Goal: Task Accomplishment & Management: Manage account settings

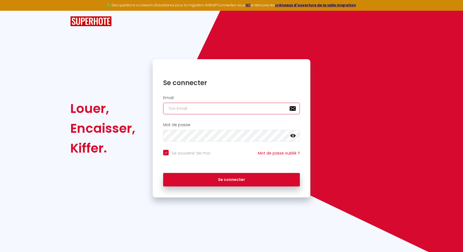
click at [201, 107] on input "email" at bounding box center [231, 109] width 137 height 12
type input "d"
checkbox input "true"
type input "di"
checkbox input "true"
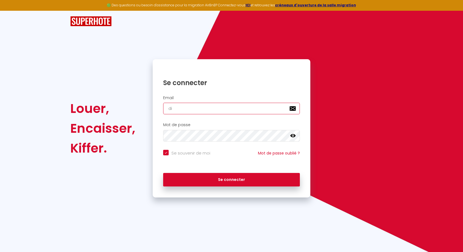
type input "dir"
checkbox input "true"
type input "dire"
checkbox input "true"
type input "direc"
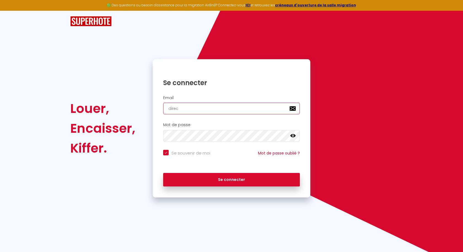
checkbox input "true"
type input "direct"
checkbox input "true"
type input "directi"
checkbox input "true"
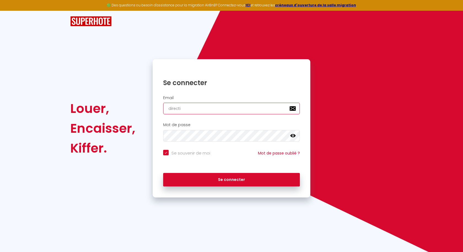
type input "directio"
checkbox input "true"
type input "direction"
checkbox input "true"
type input "direction@"
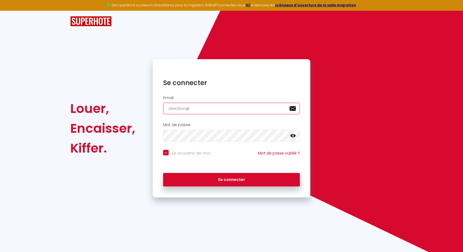
checkbox input "true"
type input "direction@c"
checkbox input "true"
type input "direction@co"
checkbox input "true"
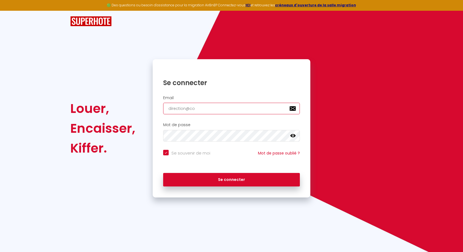
type input "direction@con"
checkbox input "true"
type input "direction@conc"
checkbox input "true"
type input "direction@conci"
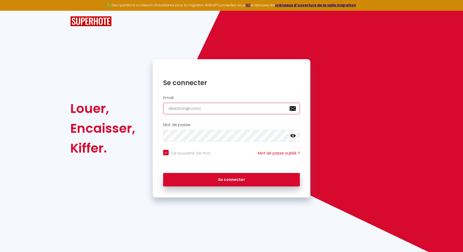
checkbox input "true"
type input "direction@concie"
checkbox input "true"
type input "direction@concier"
checkbox input "true"
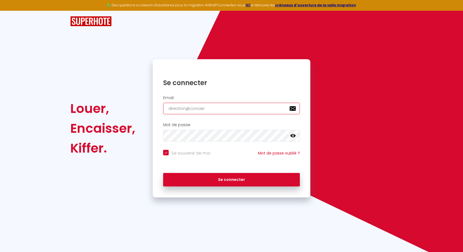
type input "direction@concierg"
checkbox input "true"
type input "direction@concierge"
checkbox input "true"
type input "direction@concierger"
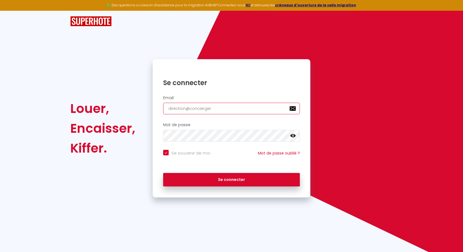
checkbox input "true"
type input "direction@conciergeri"
checkbox input "true"
type input "direction@conciergerie"
checkbox input "true"
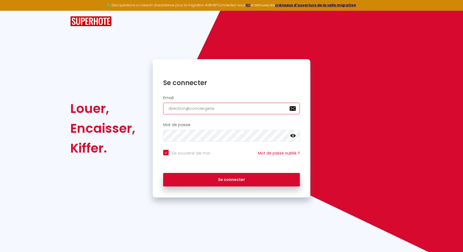
type input "direction@conciergeried"
checkbox input "true"
type input "direction@conciergeriede"
checkbox input "true"
type input "direction@conciergeriede m"
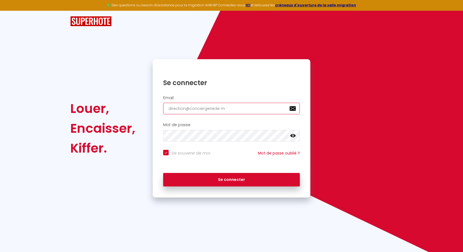
checkbox input "true"
type input "direction@conciergeriede ma"
checkbox input "true"
type input "direction@conciergeriede mar"
checkbox input "true"
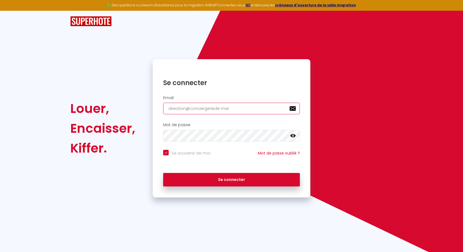
type input "direction@conciergeriede ma"
checkbox input "true"
type input "direction@conciergeriede m"
checkbox input "true"
type input "direction@conciergeriede"
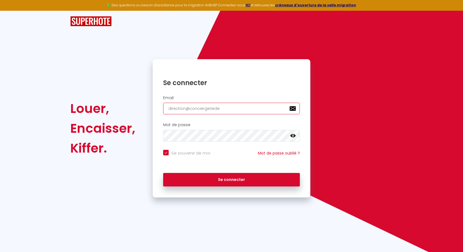
checkbox input "true"
type input "direction@conciergeriedem"
checkbox input "true"
type input "direction@conciergeriedema"
checkbox input "true"
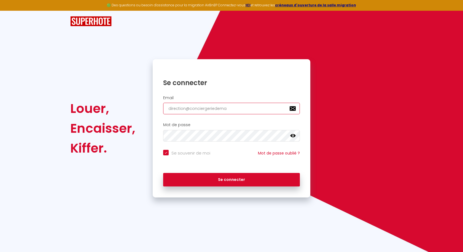
type input "direction@conciergeriedemar"
checkbox input "true"
type input "direction@conciergeriedemarg"
checkbox input "true"
type input "direction@conciergeriedemarga"
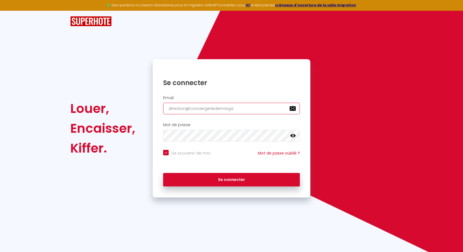
checkbox input "true"
type input "direction@conciergeriedemargau"
checkbox input "true"
type input "direction@conciergeriedemargaux"
checkbox input "true"
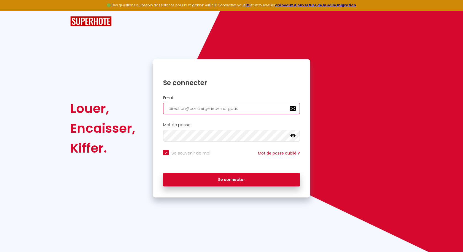
type input "direction@conciergeriedemargaux."
checkbox input "true"
type input "direction@conciergeriedemargaux.f"
checkbox input "true"
type input "[EMAIL_ADDRESS][DOMAIN_NAME]"
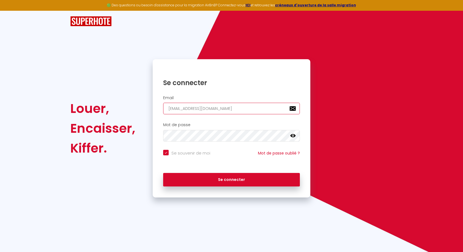
checkbox input "true"
type input "[EMAIL_ADDRESS][DOMAIN_NAME]"
click at [163, 173] on button "Se connecter" at bounding box center [231, 180] width 137 height 14
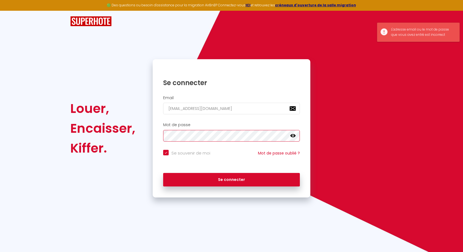
click at [141, 132] on div "Louer, Encaisser, Kiffer. Se connecter Email [EMAIL_ADDRESS][DOMAIN_NAME] Mot d…" at bounding box center [232, 128] width 330 height 138
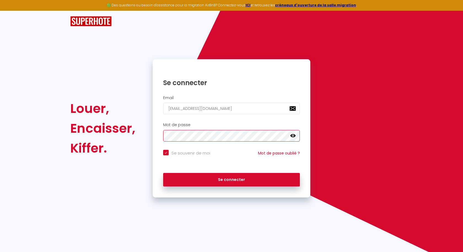
click at [163, 173] on button "Se connecter" at bounding box center [231, 180] width 137 height 14
checkbox input "true"
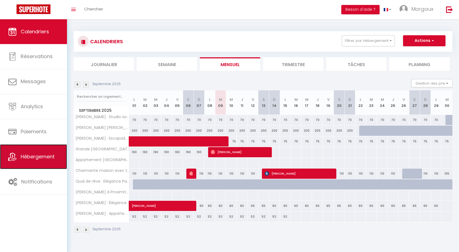
click at [36, 152] on link "Hébergement" at bounding box center [33, 156] width 67 height 25
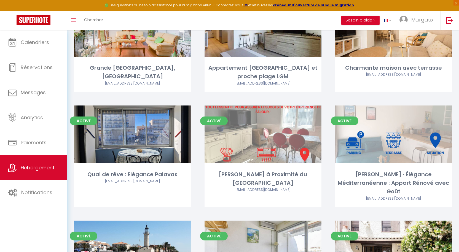
scroll to position [110, 0]
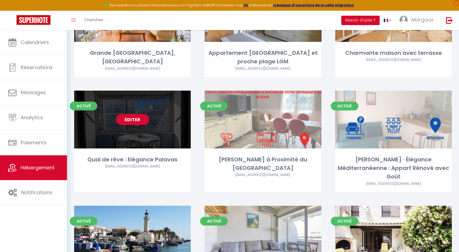
click at [137, 119] on link "Editer" at bounding box center [132, 119] width 33 height 11
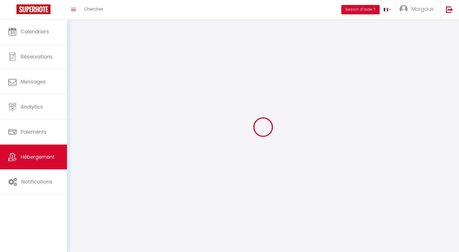
select select "1"
select select
select select "28"
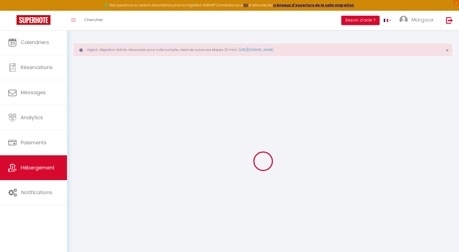
select select
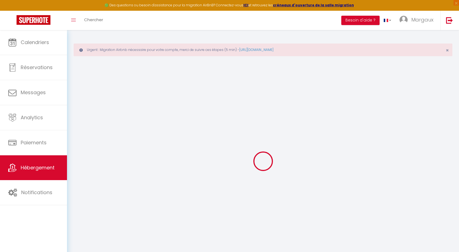
select select
checkbox input "false"
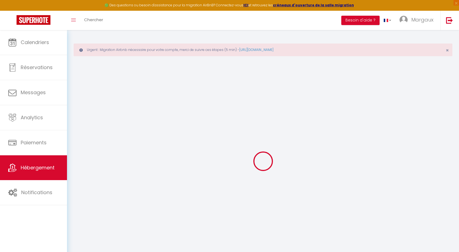
select select
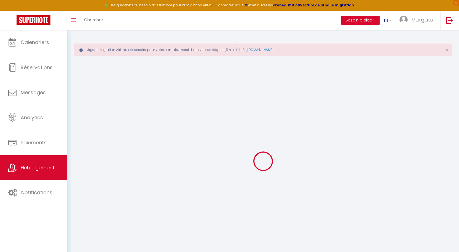
select select
checkbox input "false"
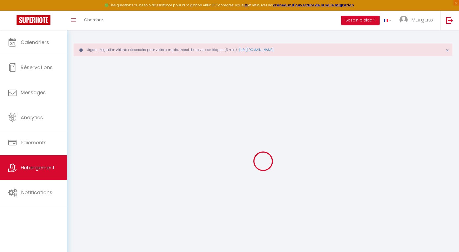
checkbox input "false"
select select
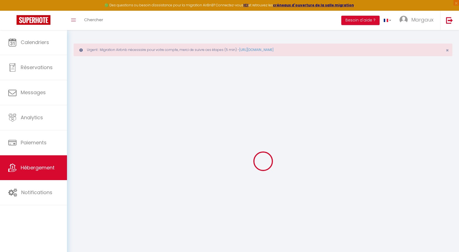
select select
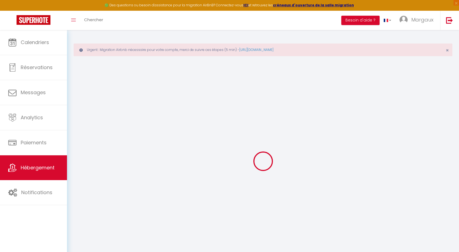
checkbox input "false"
select select
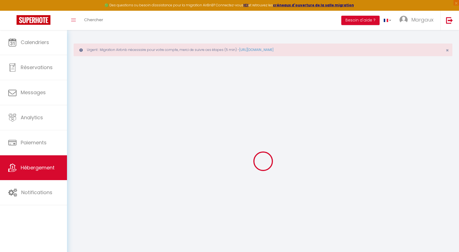
select select
type input "Quai de rêve : Elégance Palavas"
type input "Sandrine"
select select "6"
select select "2"
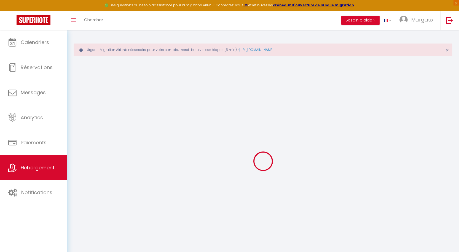
type input "102"
type input "70"
select select
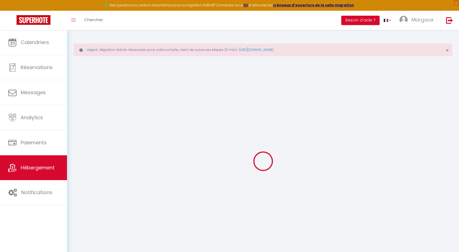
select select
type input "[STREET_ADDRESS][PERSON_NAME]"
type input "34250"
type input "Palavas-les-Flots"
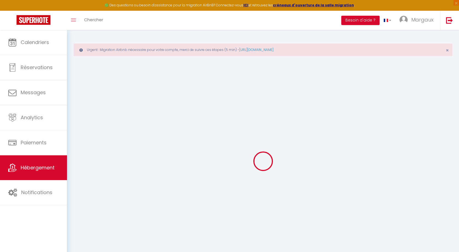
type input "[EMAIL_ADDRESS][DOMAIN_NAME]"
select select
checkbox input "false"
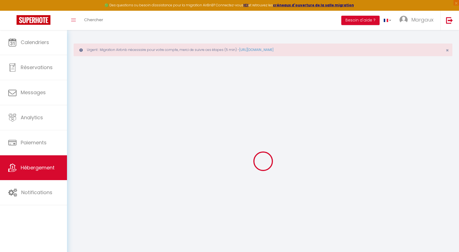
checkbox input "false"
type input "0"
type input "60"
type input "0"
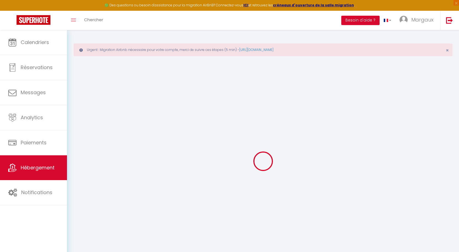
type input "0"
select select
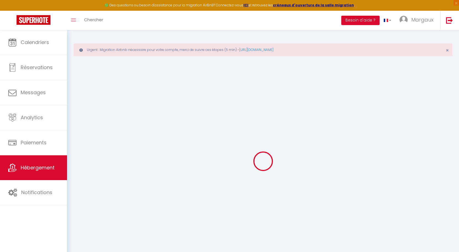
select select
checkbox input "false"
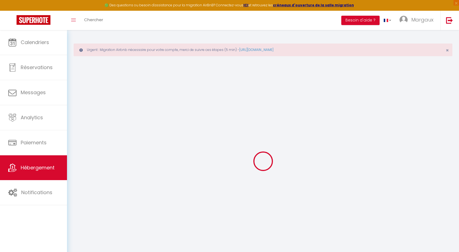
checkbox input "false"
select select
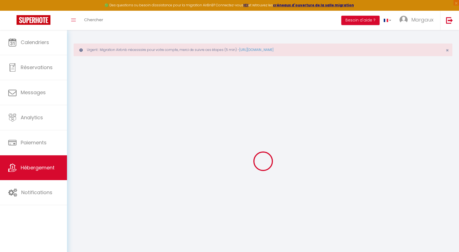
select select
checkbox input "false"
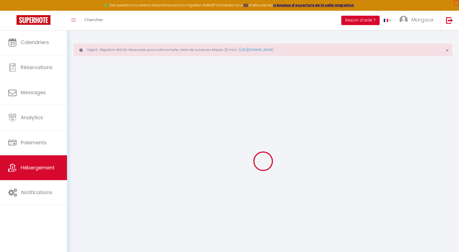
checkbox input "false"
select select "16:00"
select select
select select "10:00"
select select "30"
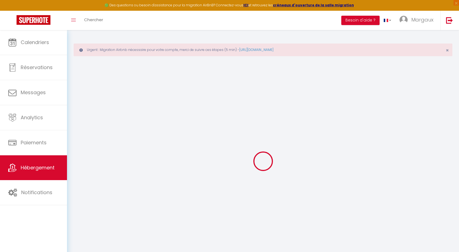
select select "120"
select select
checkbox input "false"
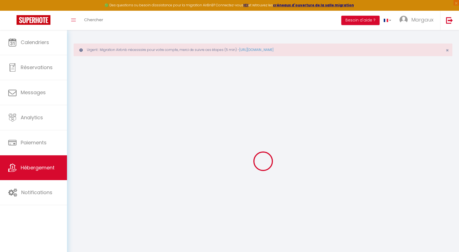
checkbox input "false"
select select
checkbox input "false"
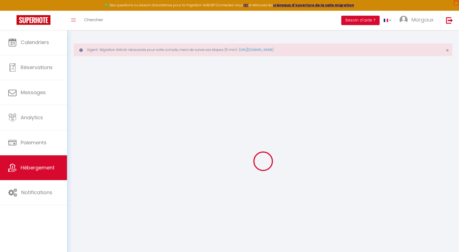
checkbox input "false"
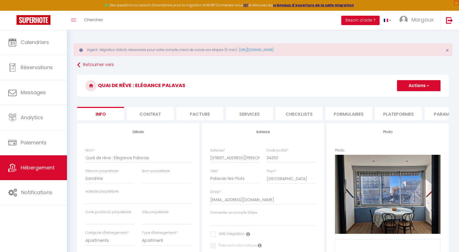
click at [431, 86] on button "Actions" at bounding box center [419, 85] width 44 height 11
click at [407, 111] on link "Supprimer" at bounding box center [410, 112] width 59 height 7
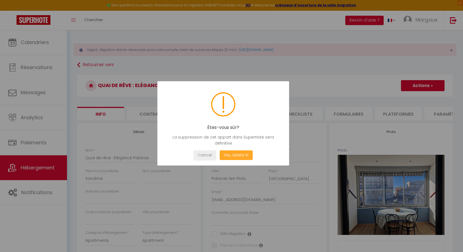
click at [229, 154] on button "Yes, delete it!" at bounding box center [236, 156] width 33 height 10
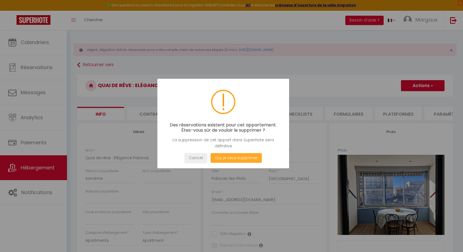
click at [232, 157] on button "Oui, je veux supprimer" at bounding box center [236, 158] width 51 height 10
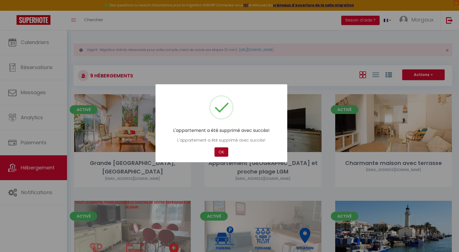
click at [221, 152] on button "OK" at bounding box center [221, 152] width 14 height 10
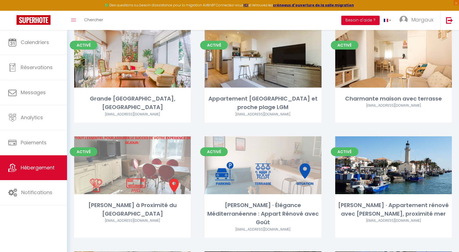
scroll to position [58, 0]
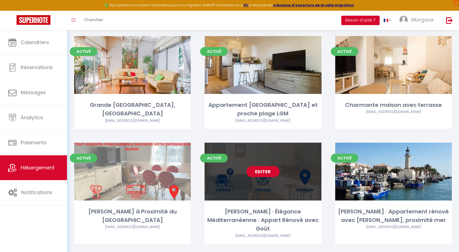
click at [264, 173] on link "Editer" at bounding box center [262, 171] width 33 height 11
click at [268, 171] on link "Editer" at bounding box center [262, 171] width 33 height 11
select select "3"
select select "2"
select select "1"
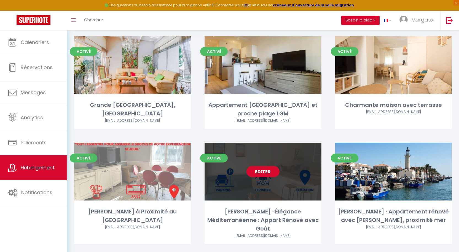
select select "1"
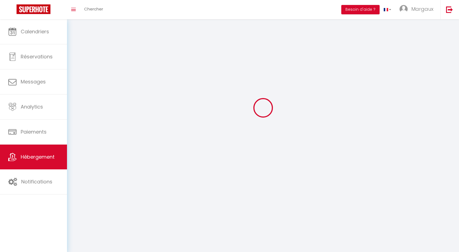
select select
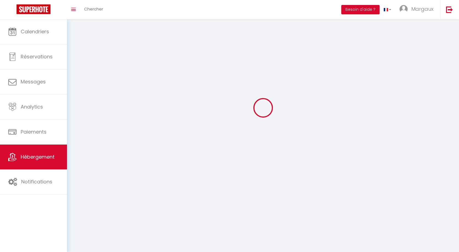
select select
checkbox input "false"
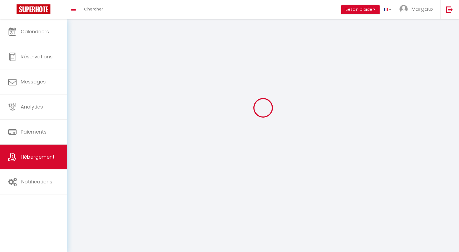
checkbox input "false"
select select
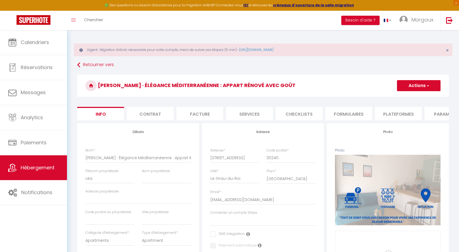
click at [427, 85] on span "button" at bounding box center [428, 86] width 4 height 6
click at [404, 113] on link "Supprimer" at bounding box center [410, 112] width 59 height 7
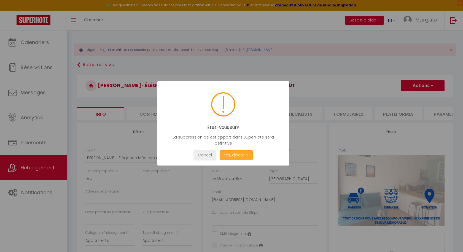
click at [246, 153] on button "Yes, delete it!" at bounding box center [236, 156] width 33 height 10
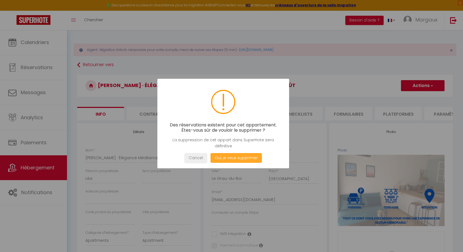
click at [243, 159] on button "Oui, je veux supprimer" at bounding box center [236, 158] width 51 height 10
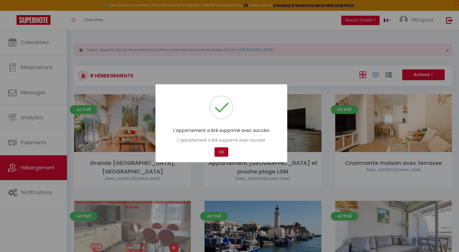
click at [221, 154] on button "OK" at bounding box center [221, 152] width 14 height 10
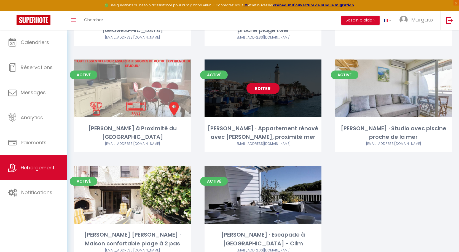
scroll to position [168, 0]
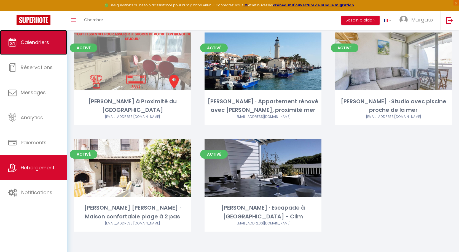
click at [44, 46] on link "Calendriers" at bounding box center [33, 42] width 67 height 25
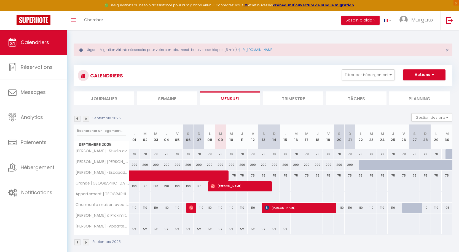
click at [79, 120] on img at bounding box center [77, 119] width 6 height 6
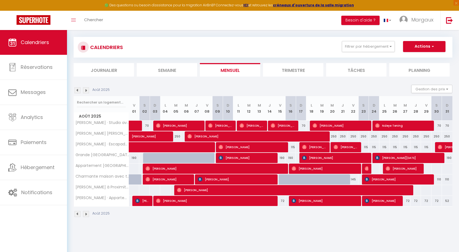
scroll to position [30, 0]
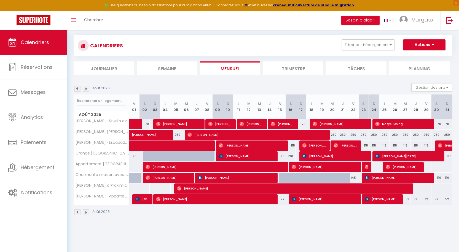
click at [75, 89] on img at bounding box center [77, 89] width 6 height 6
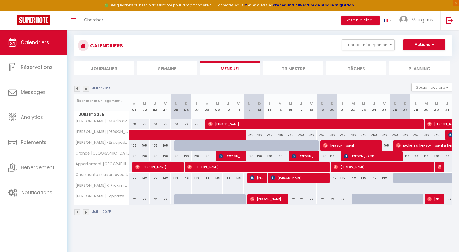
click at [85, 89] on img at bounding box center [86, 89] width 6 height 6
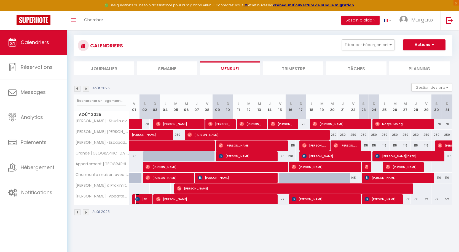
click at [147, 198] on span "[PERSON_NAME]" at bounding box center [142, 199] width 14 height 10
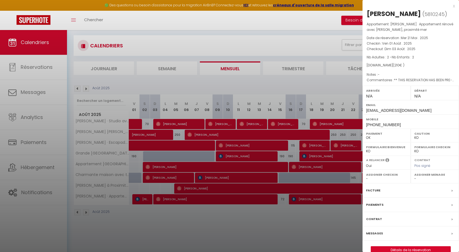
click at [429, 189] on div "Facture" at bounding box center [410, 191] width 96 height 14
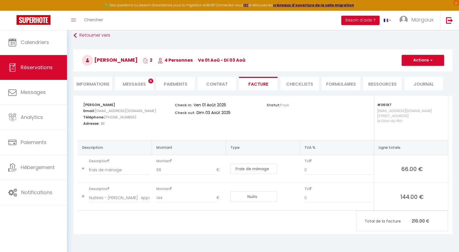
scroll to position [30, 0]
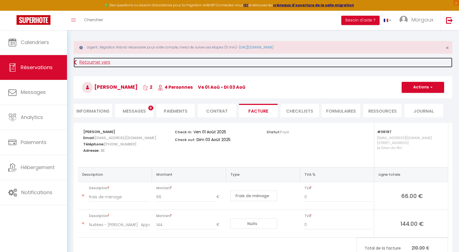
click at [102, 62] on link "Retourner vers" at bounding box center [263, 63] width 379 height 10
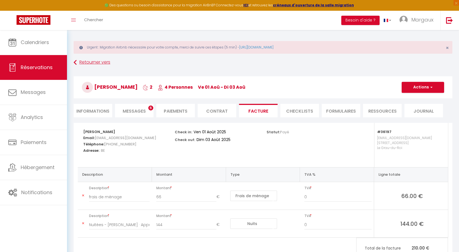
scroll to position [30, 0]
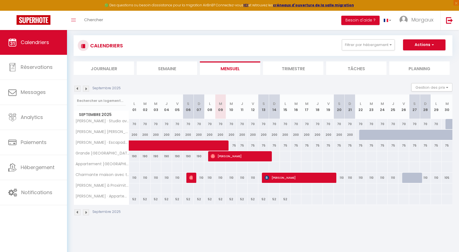
click at [78, 88] on img at bounding box center [77, 89] width 6 height 6
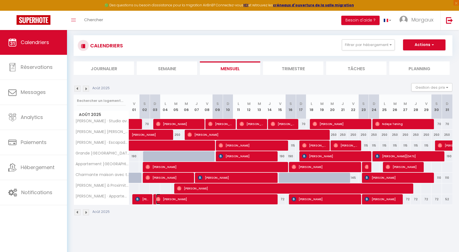
click at [196, 198] on span "[PERSON_NAME]" at bounding box center [215, 199] width 119 height 10
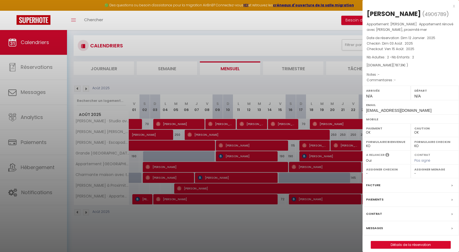
click at [419, 186] on div "Facture" at bounding box center [410, 185] width 96 height 14
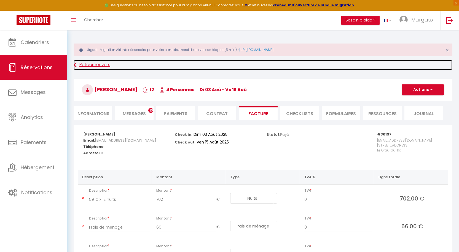
click at [104, 64] on link "Retourner vers" at bounding box center [263, 65] width 379 height 10
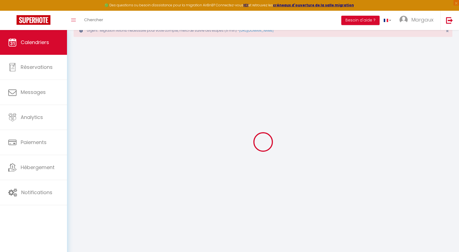
scroll to position [30, 0]
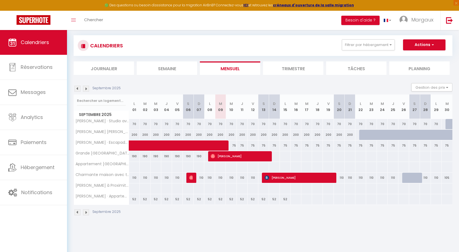
click at [79, 90] on img at bounding box center [77, 89] width 6 height 6
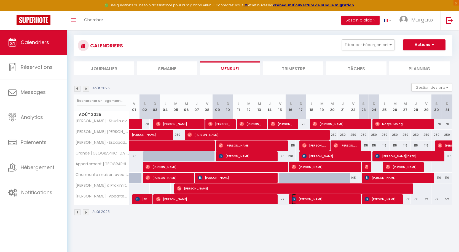
click at [310, 198] on span "[PERSON_NAME]" at bounding box center [325, 199] width 66 height 10
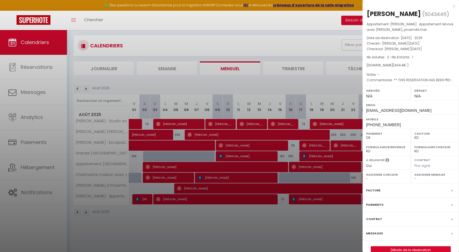
click at [427, 193] on div "Facture" at bounding box center [410, 191] width 96 height 14
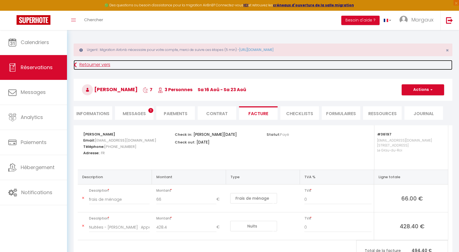
click at [85, 64] on link "Retourner vers" at bounding box center [263, 65] width 379 height 10
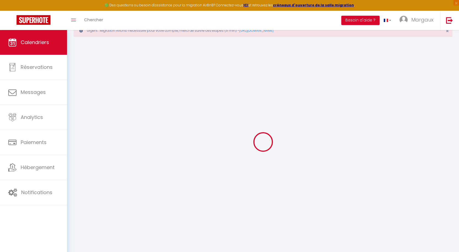
scroll to position [30, 0]
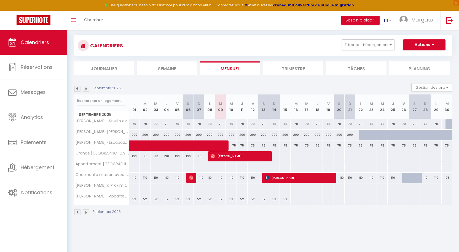
click at [77, 91] on img at bounding box center [77, 89] width 6 height 6
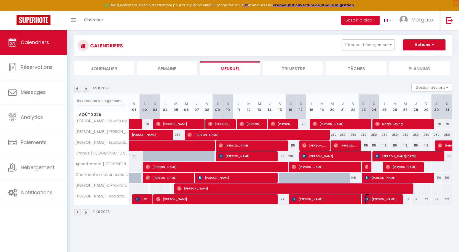
click at [380, 199] on span "[PERSON_NAME]" at bounding box center [382, 199] width 35 height 10
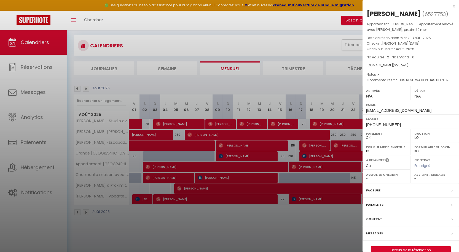
click at [409, 191] on div "Facture" at bounding box center [410, 191] width 96 height 14
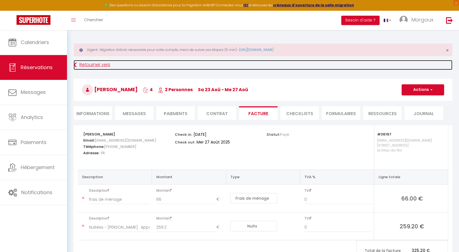
click at [91, 62] on link "Retourner vers" at bounding box center [263, 65] width 379 height 10
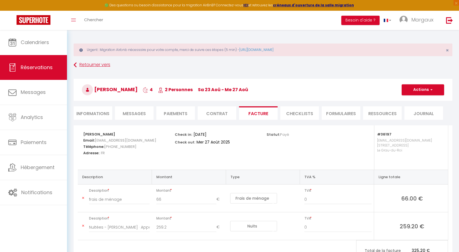
scroll to position [30, 0]
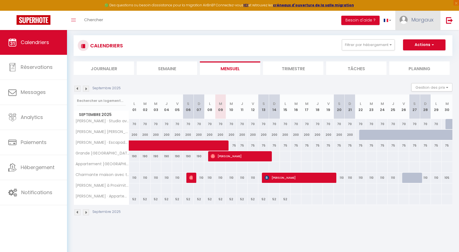
click at [424, 20] on span "Margaux" at bounding box center [422, 19] width 22 height 7
click at [418, 39] on link "Paramètres" at bounding box center [418, 38] width 41 height 9
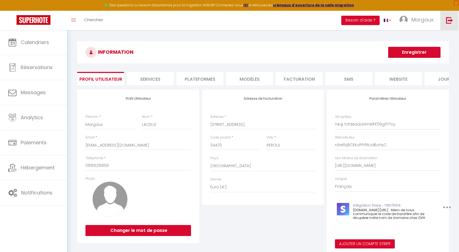
click at [450, 19] on img at bounding box center [449, 20] width 7 height 7
